Goal: Task Accomplishment & Management: Manage account settings

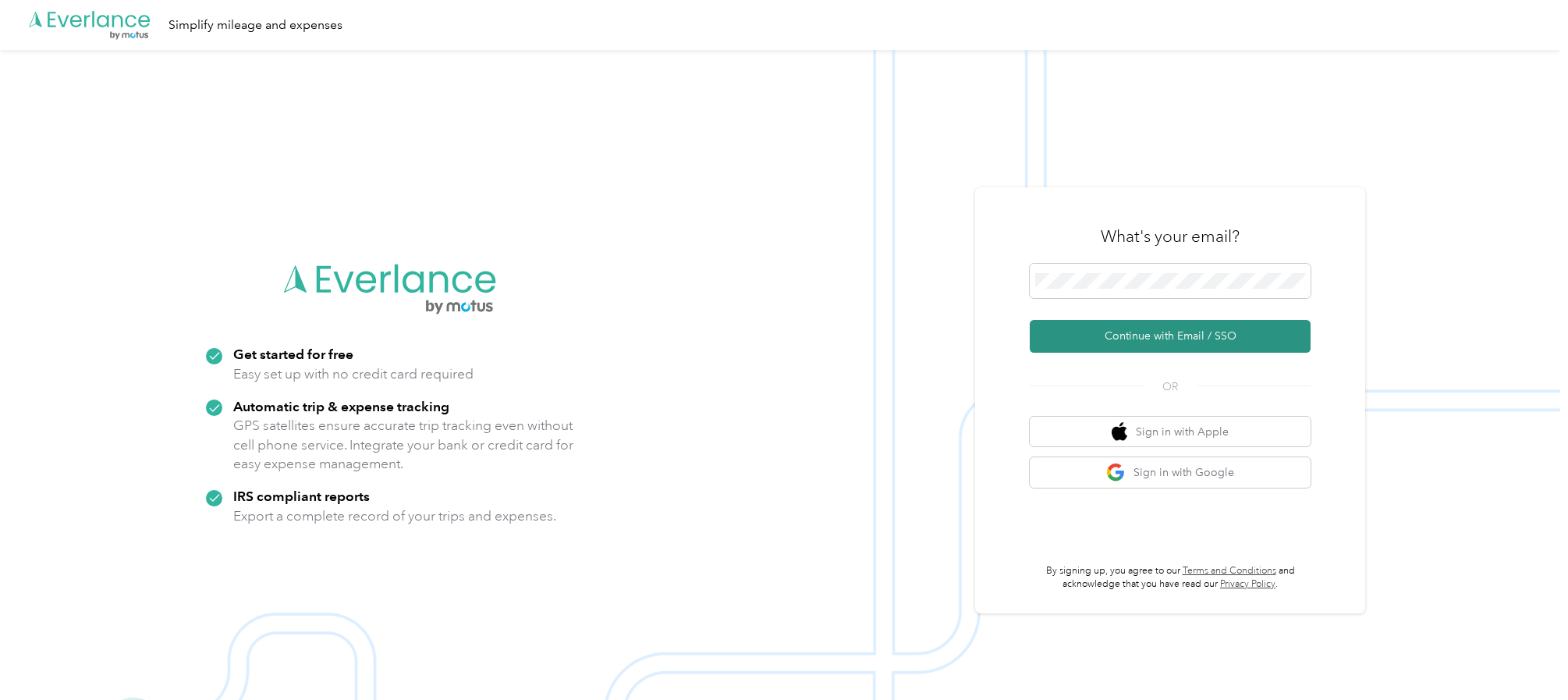
click at [1053, 338] on button "Continue with Email / SSO" at bounding box center [1170, 336] width 281 height 33
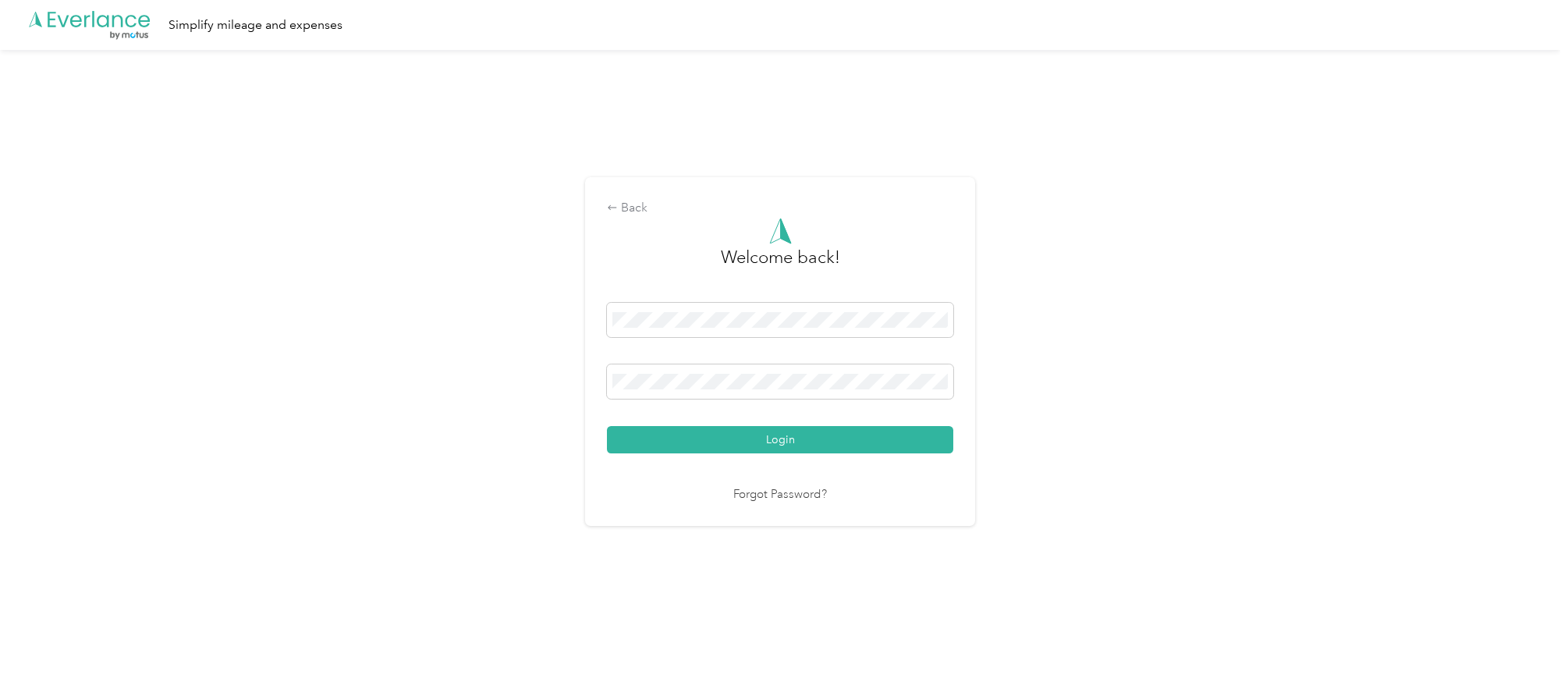
click at [662, 460] on div "Welcome back! Login Forgot Password?" at bounding box center [779, 361] width 347 height 286
click at [656, 439] on button "Login" at bounding box center [779, 439] width 347 height 27
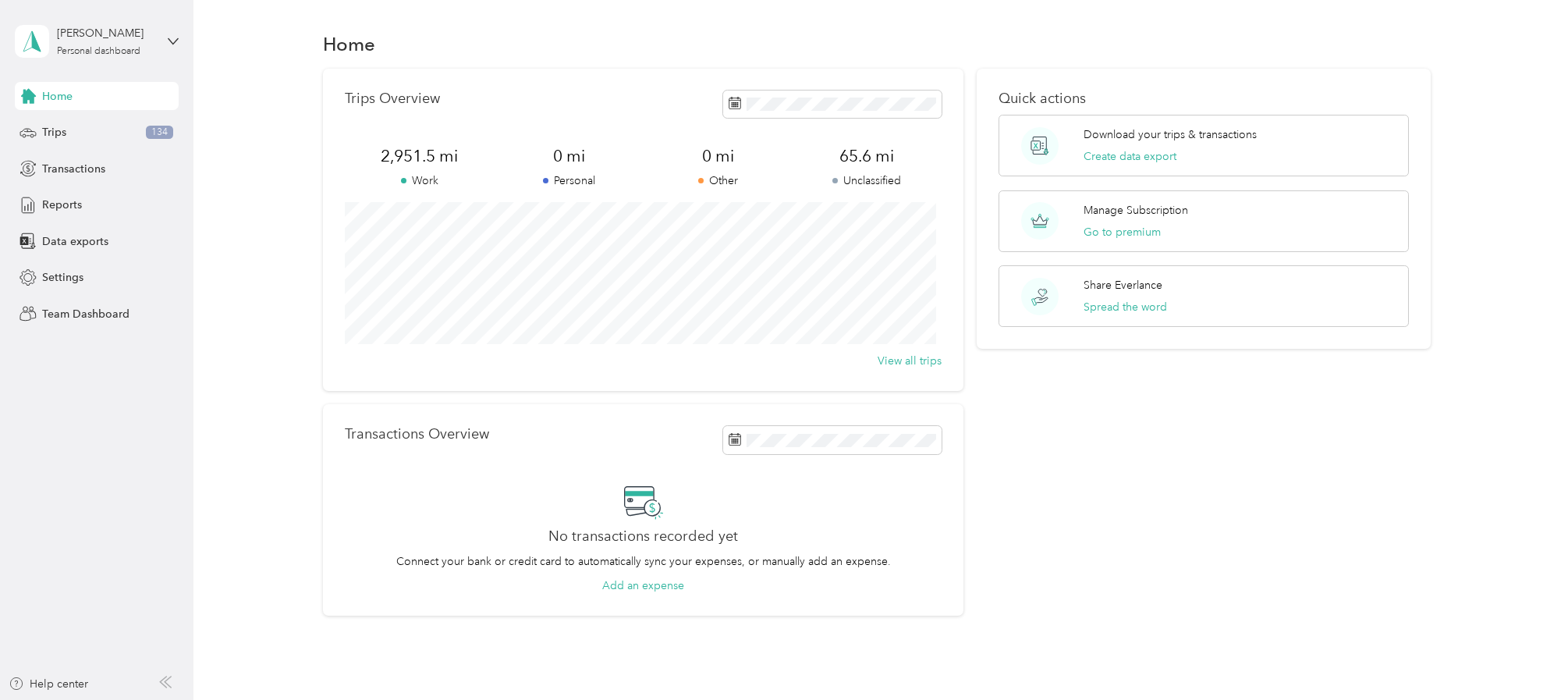
click at [40, 148] on div "Home Trips 134 Transactions Reports Data exports Settings Team Dashboard" at bounding box center [97, 205] width 164 height 246
click at [43, 141] on div "Trips 134" at bounding box center [97, 133] width 164 height 28
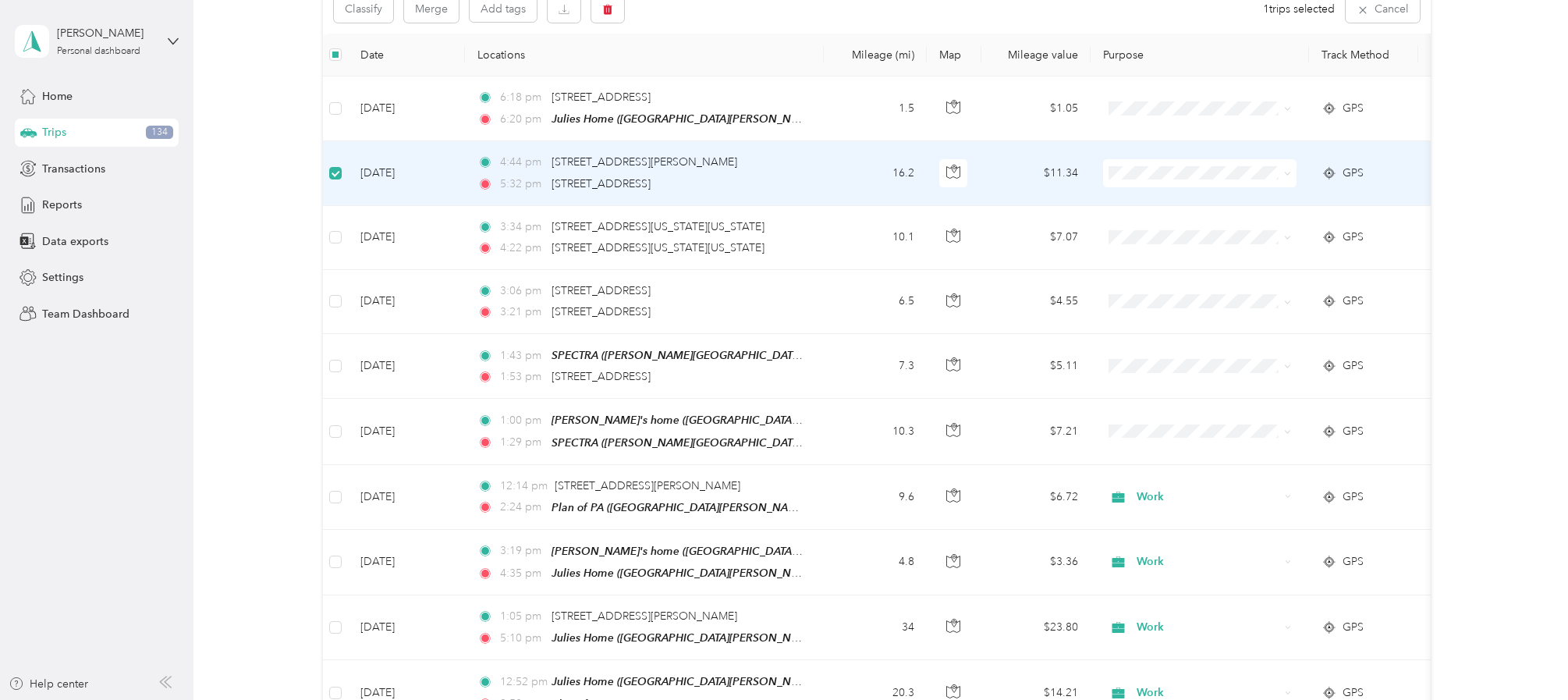
scroll to position [183, 0]
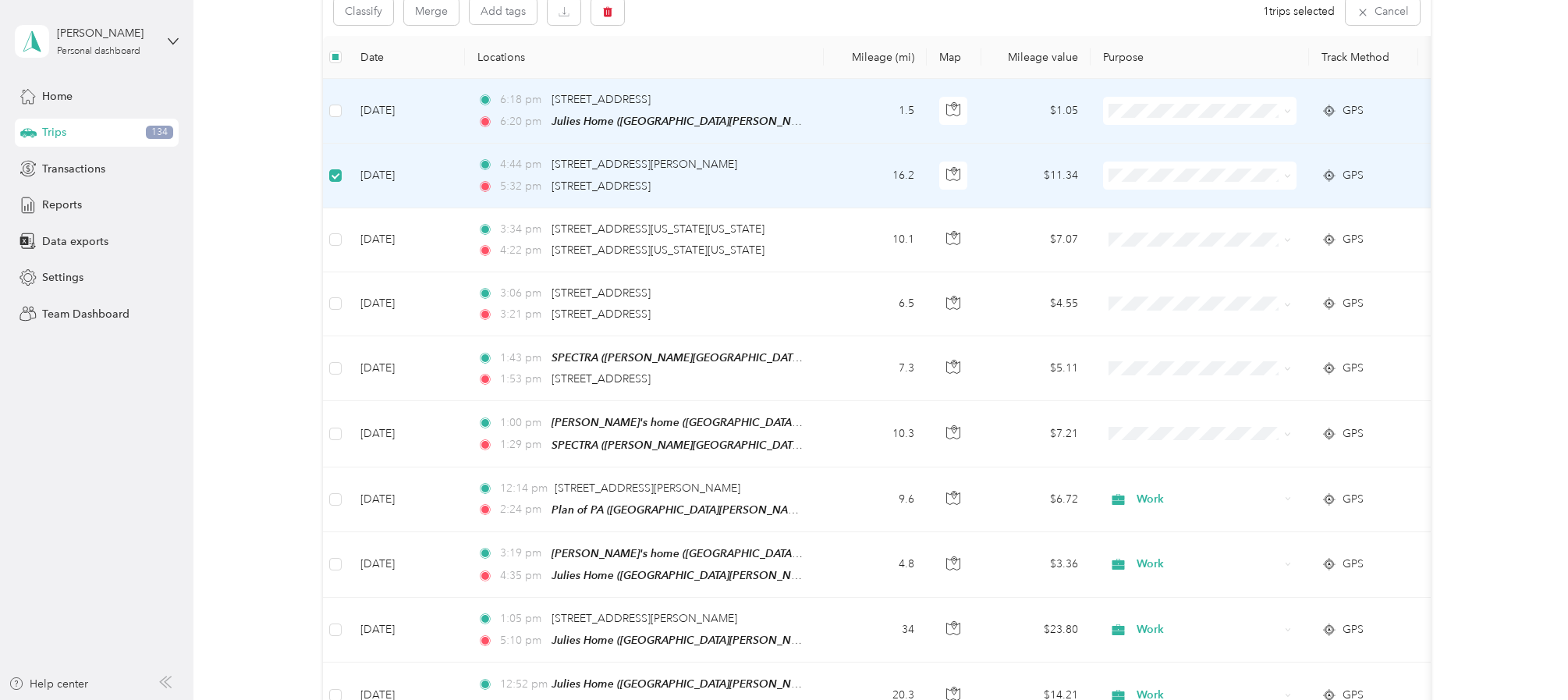
click at [324, 111] on td at bounding box center [335, 111] width 25 height 65
click at [598, 19] on button "button" at bounding box center [607, 11] width 33 height 27
click at [708, 77] on button "Yes" at bounding box center [723, 76] width 30 height 25
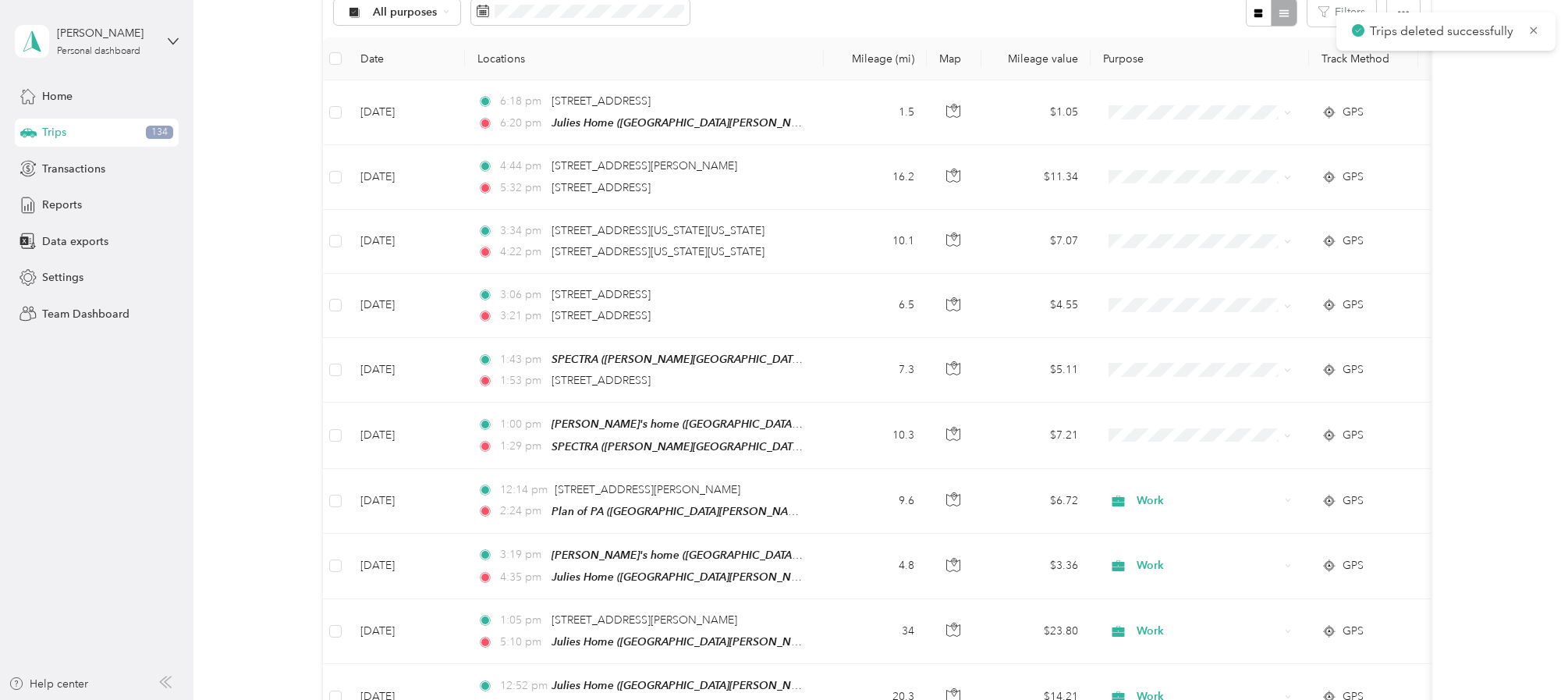
scroll to position [185, 0]
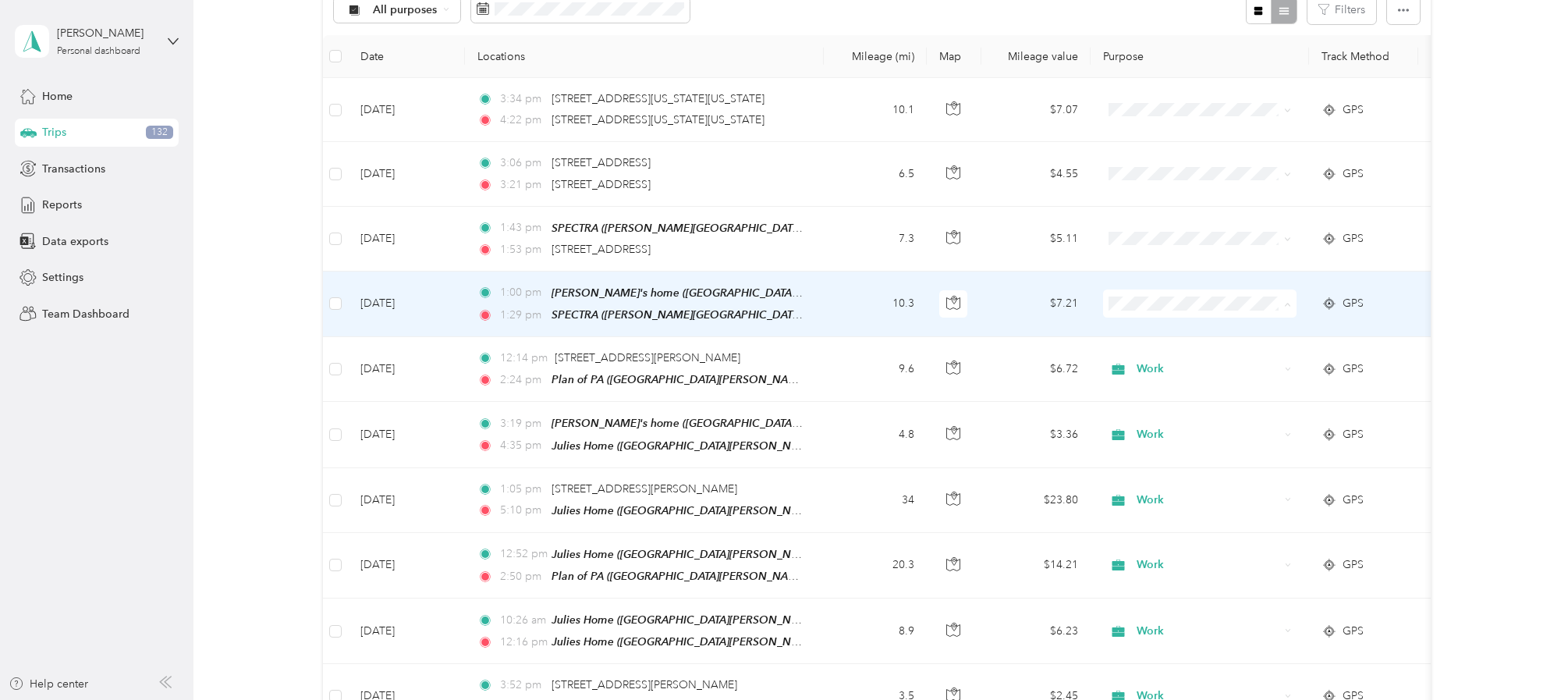
click at [1140, 337] on li "Work" at bounding box center [1199, 333] width 193 height 27
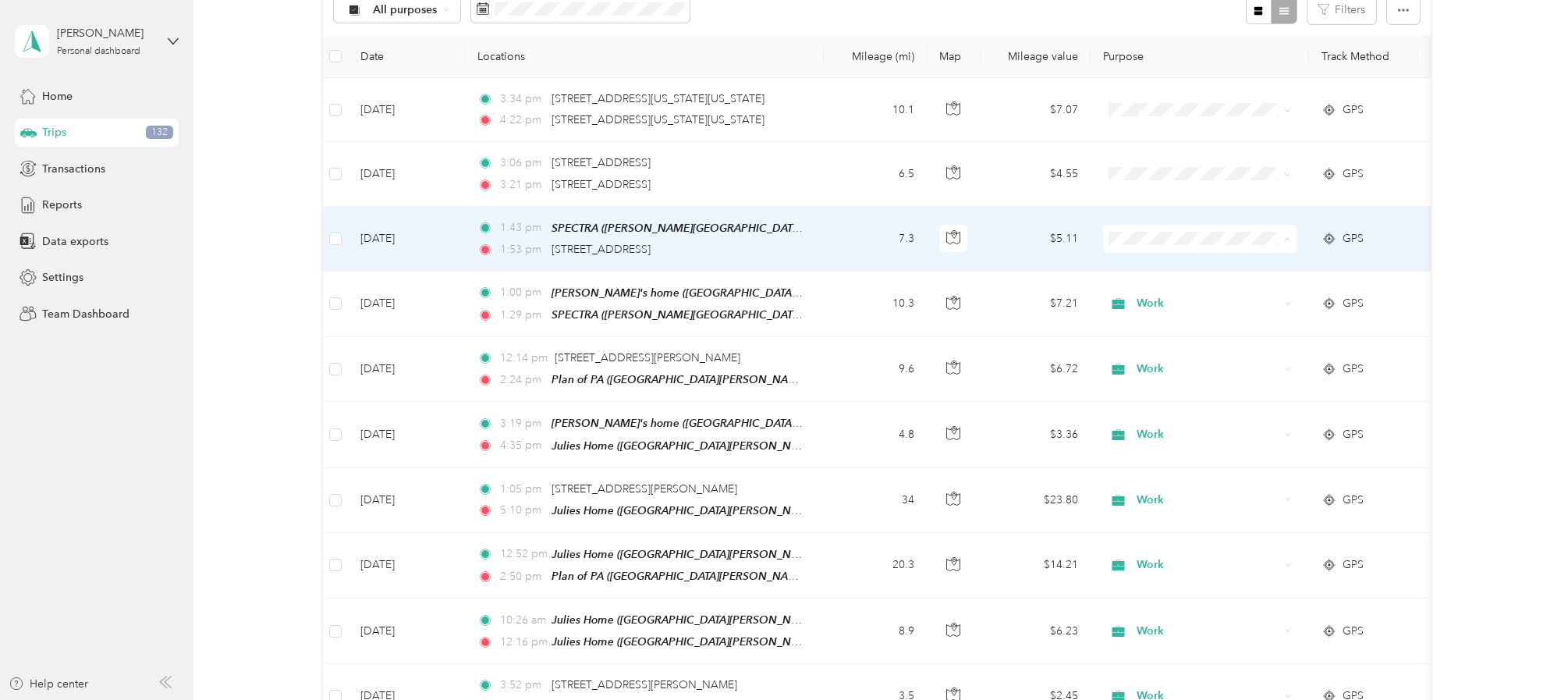
click at [1144, 267] on span "Work" at bounding box center [1213, 269] width 144 height 16
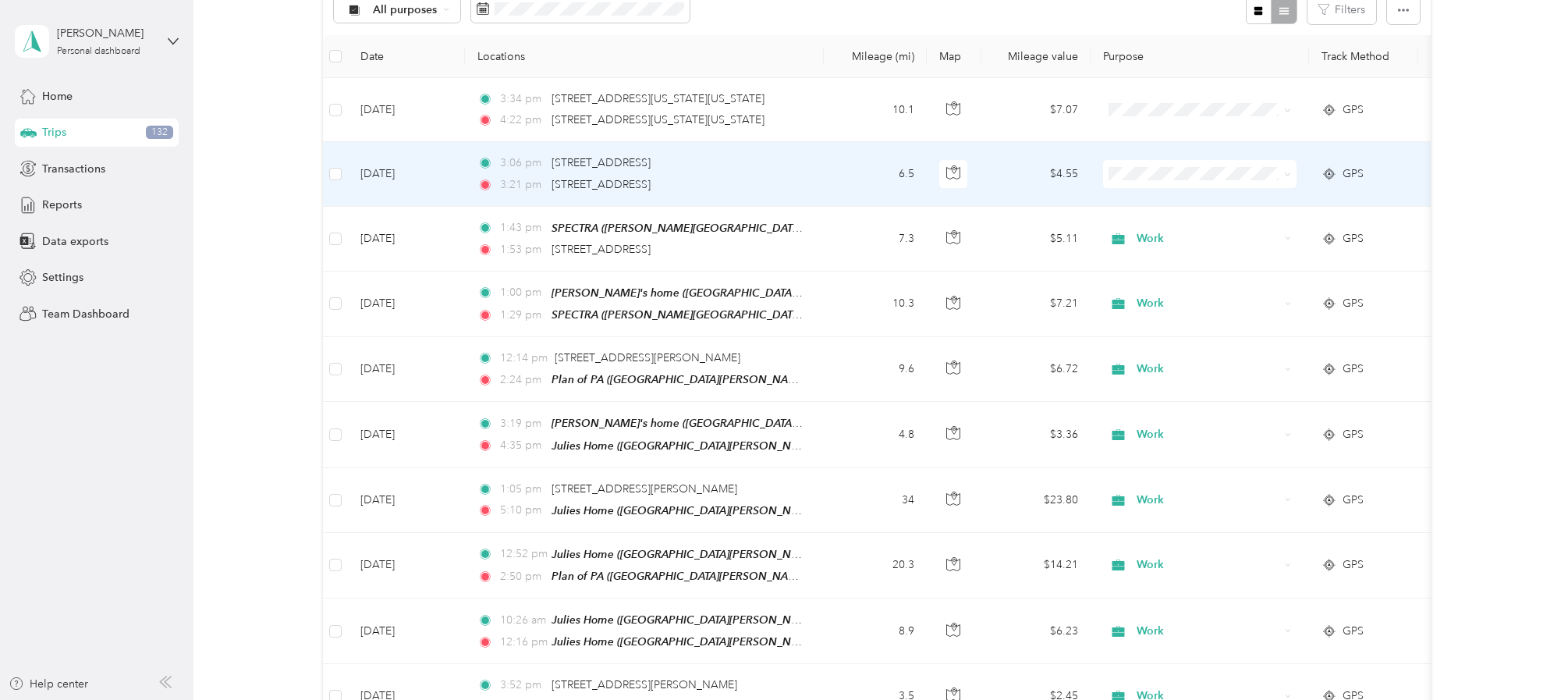
click at [1140, 202] on span "Work" at bounding box center [1198, 203] width 171 height 16
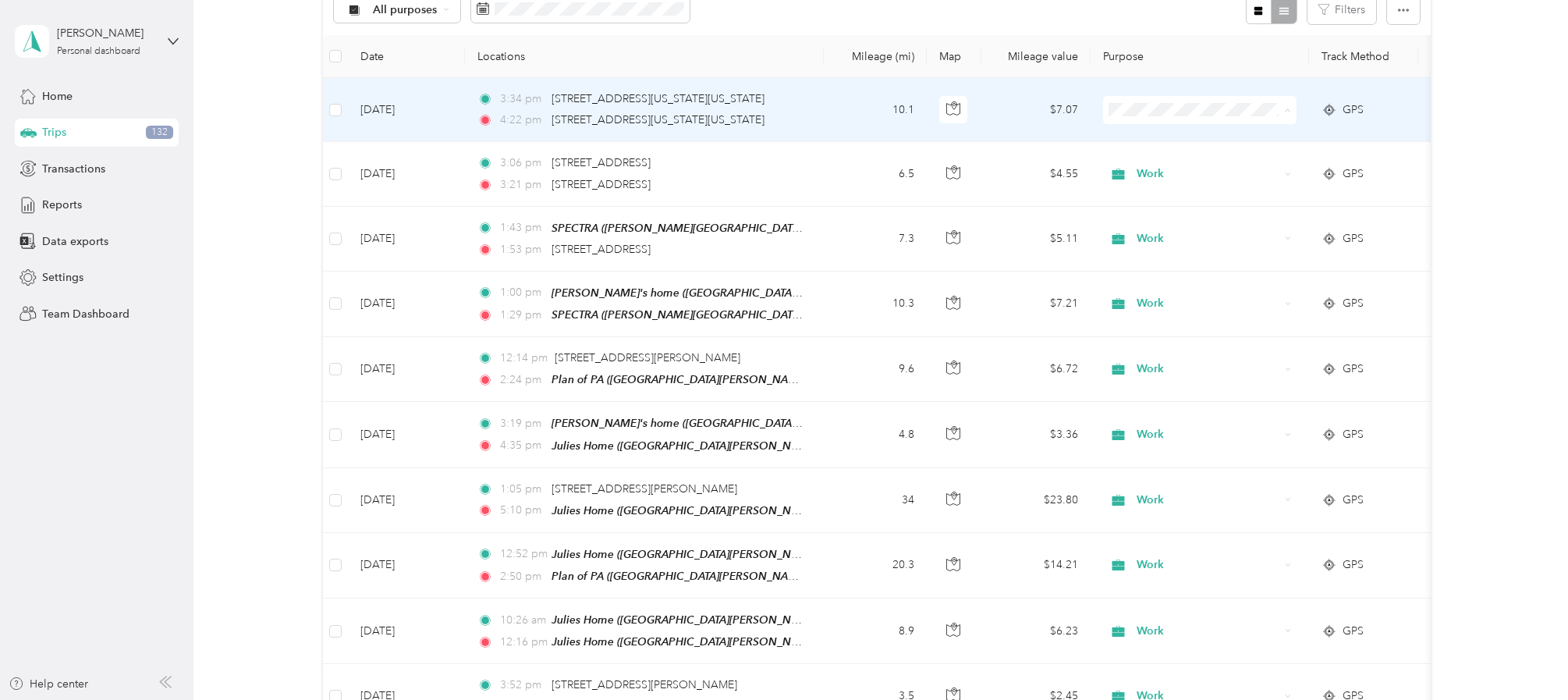
click at [1150, 140] on span "Work" at bounding box center [1213, 140] width 144 height 16
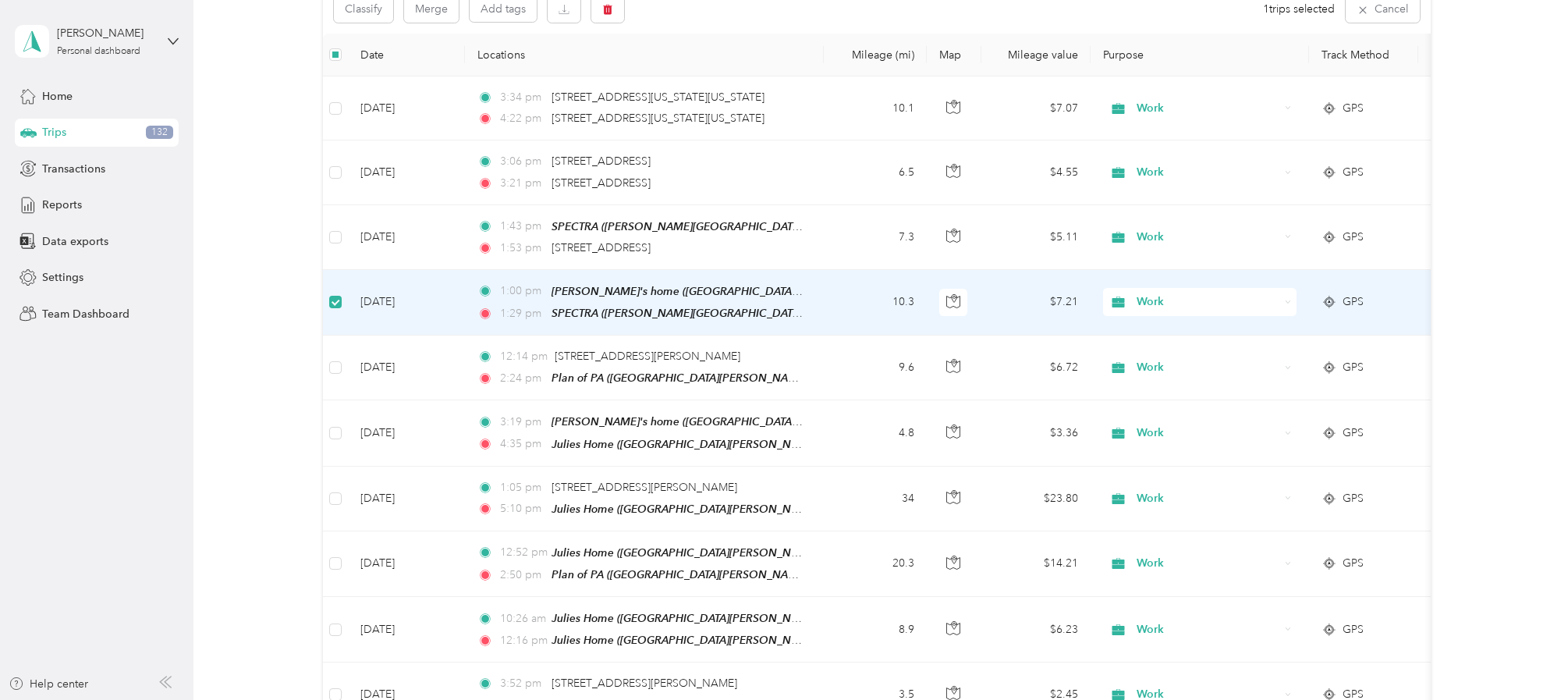
scroll to position [183, 0]
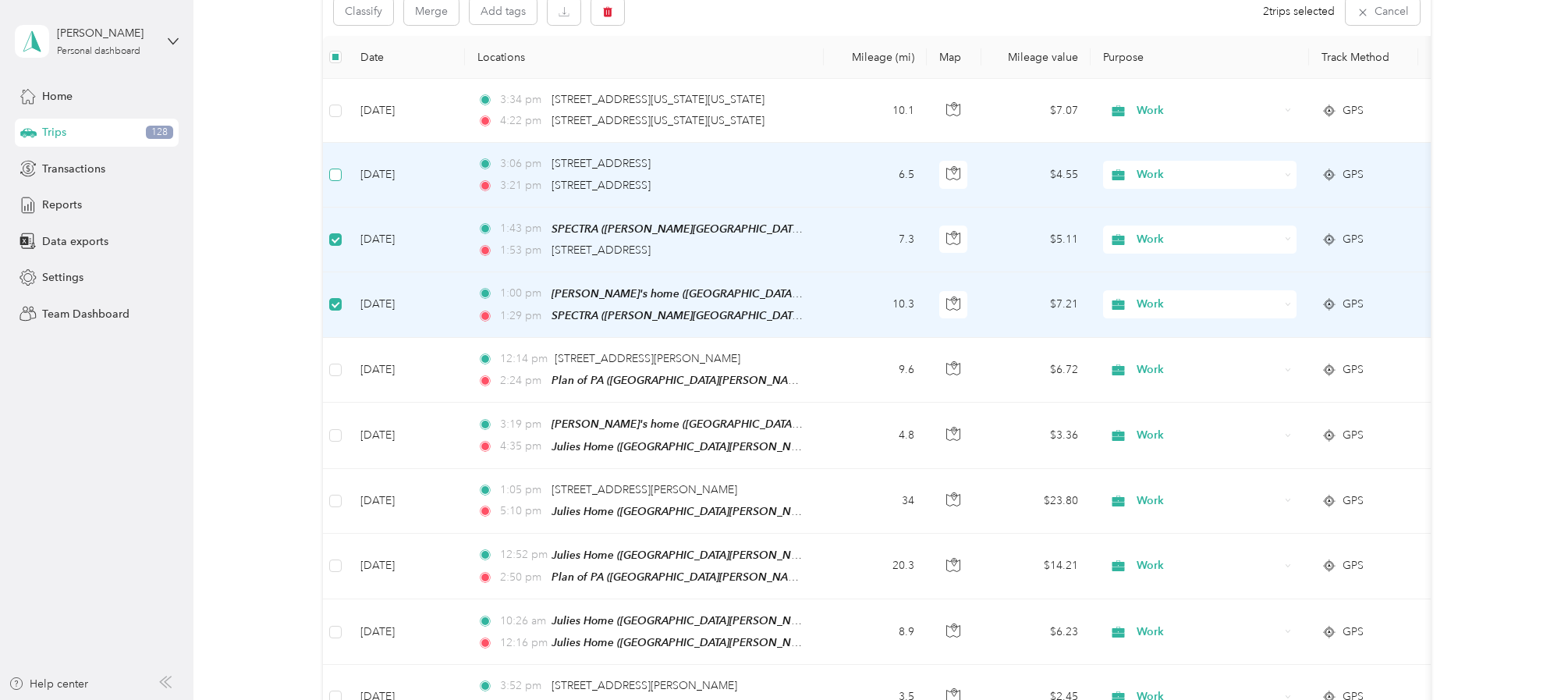
click at [335, 183] on label at bounding box center [335, 175] width 12 height 17
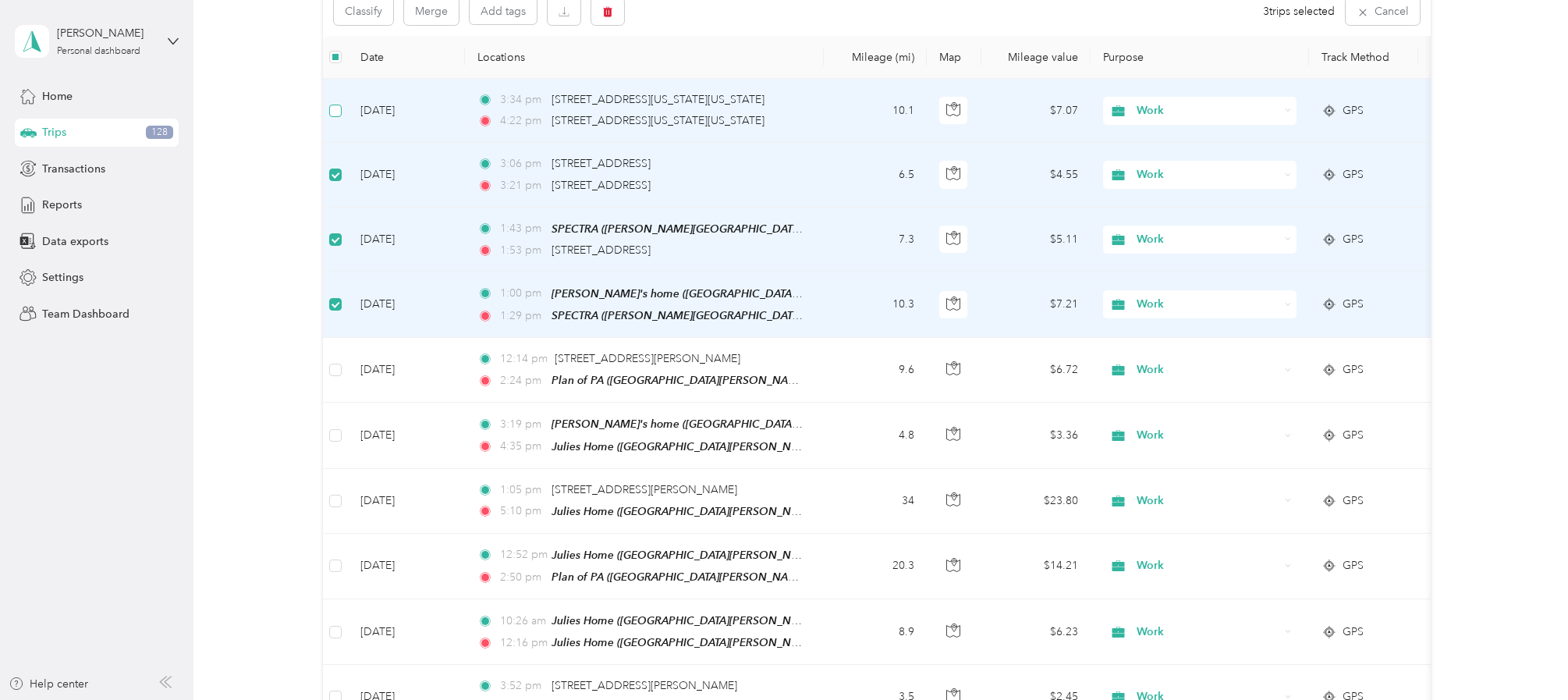
click at [337, 118] on label at bounding box center [335, 111] width 12 height 17
click at [440, 12] on button "Merge" at bounding box center [431, 11] width 55 height 27
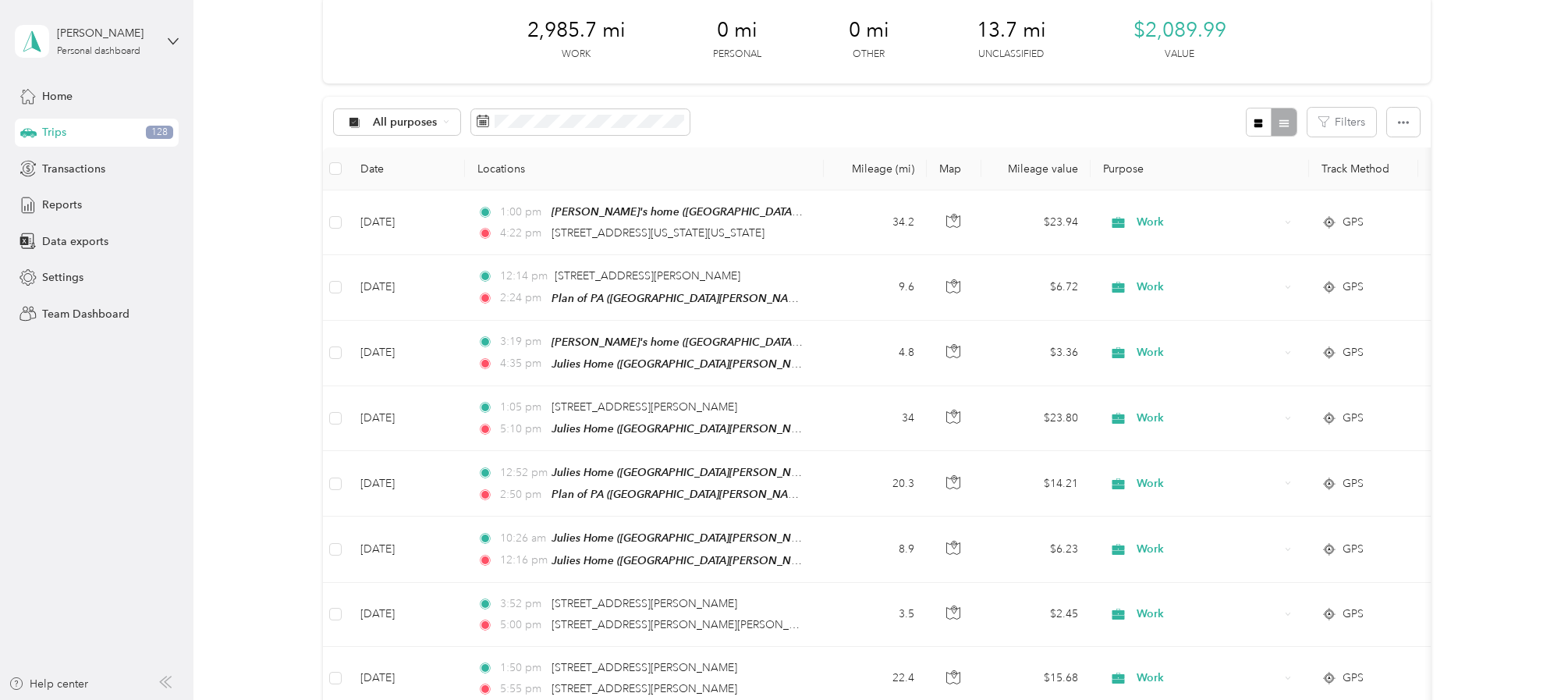
scroll to position [70, 0]
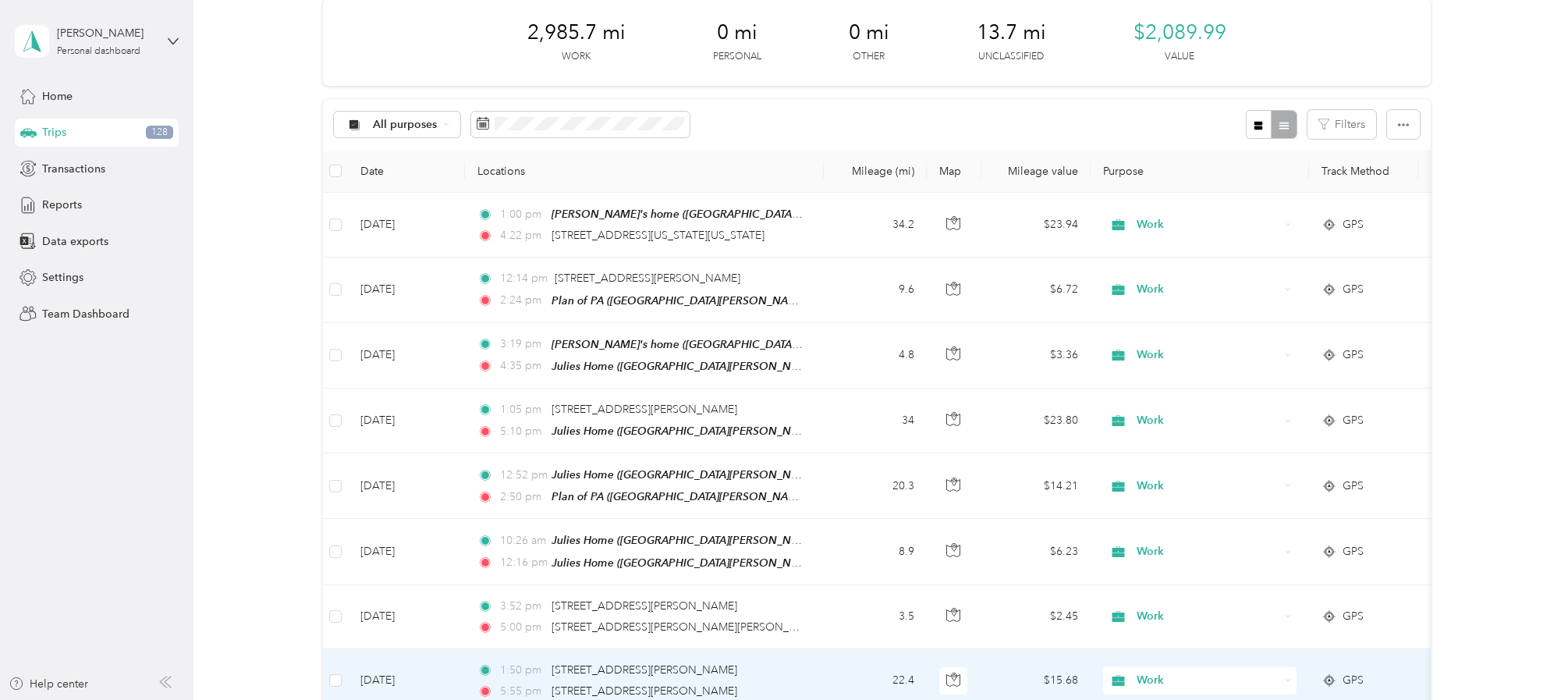
click at [359, 684] on td "[DATE]" at bounding box center [407, 681] width 117 height 64
